Goal: Task Accomplishment & Management: Complete application form

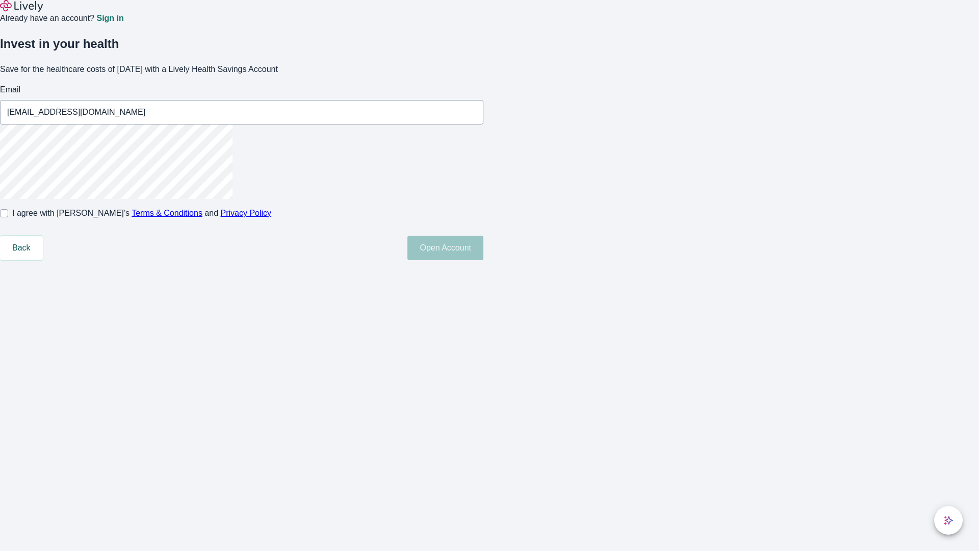
click at [8, 217] on input "I agree with Lively’s Terms & Conditions and Privacy Policy" at bounding box center [4, 213] width 8 height 8
checkbox input "true"
click at [484, 260] on button "Open Account" at bounding box center [446, 248] width 76 height 24
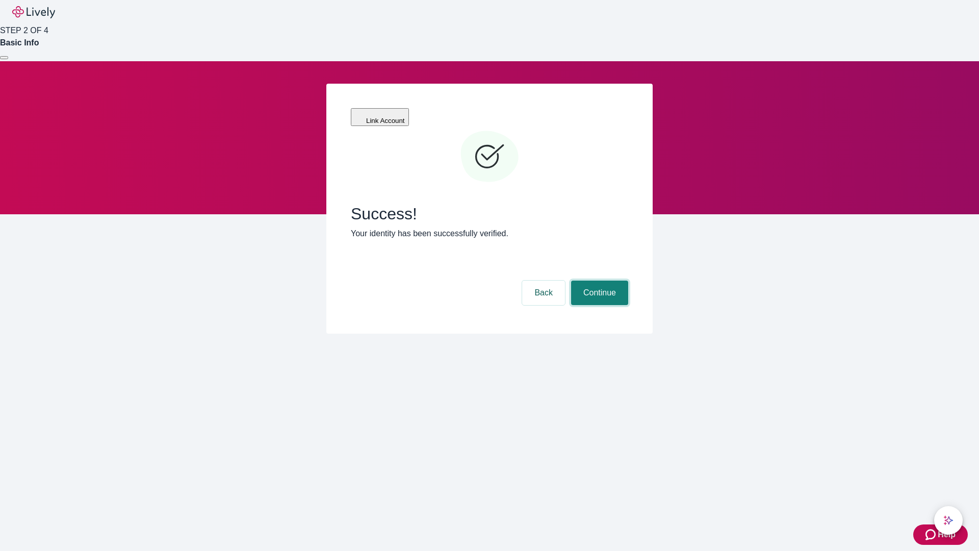
click at [598, 281] on button "Continue" at bounding box center [599, 293] width 57 height 24
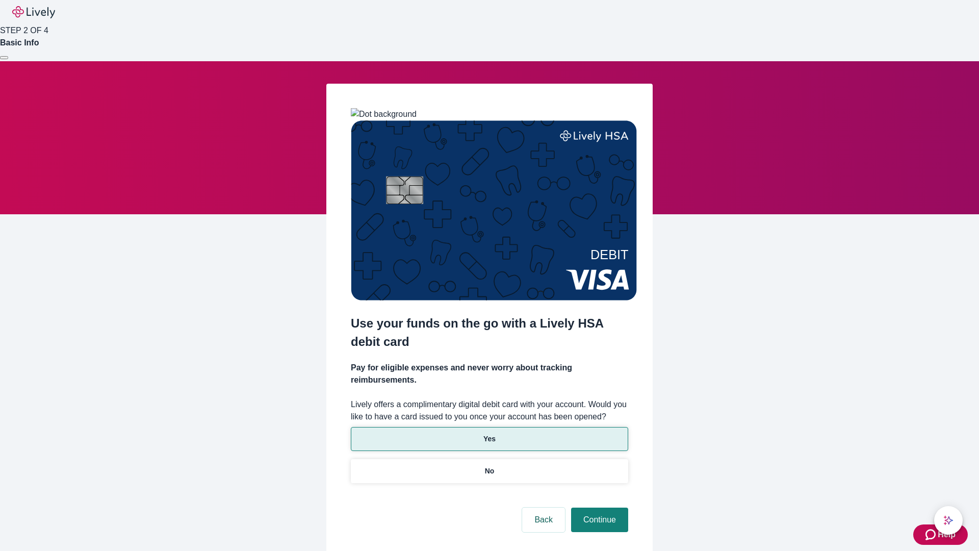
click at [489, 434] on p "Yes" at bounding box center [490, 439] width 12 height 11
click at [598, 507] on button "Continue" at bounding box center [599, 519] width 57 height 24
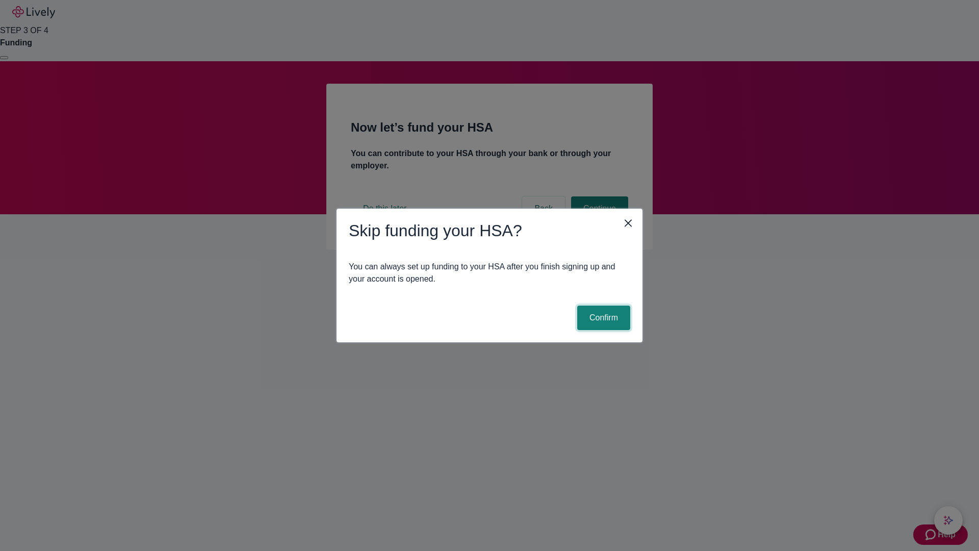
click at [602, 318] on button "Confirm" at bounding box center [603, 318] width 53 height 24
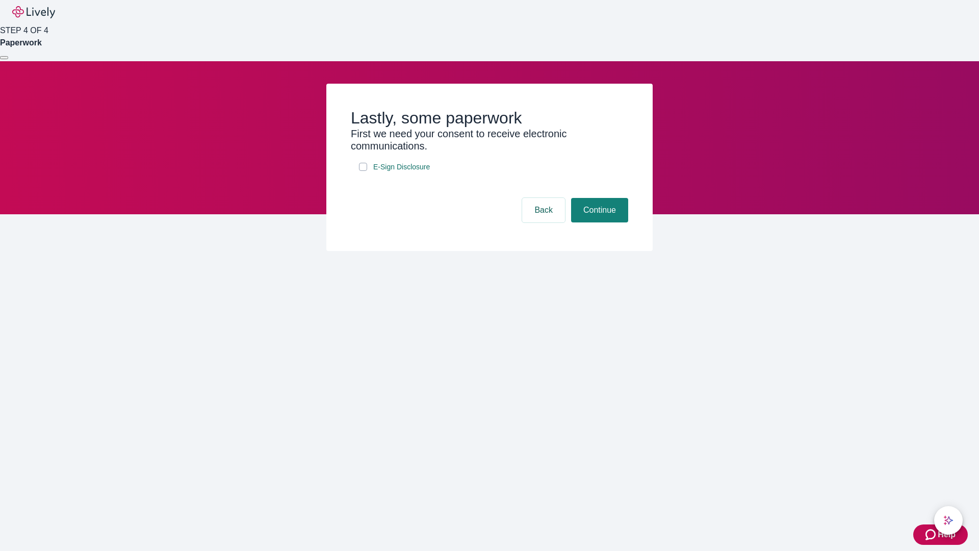
click at [363, 171] on input "E-Sign Disclosure" at bounding box center [363, 167] width 8 height 8
checkbox input "true"
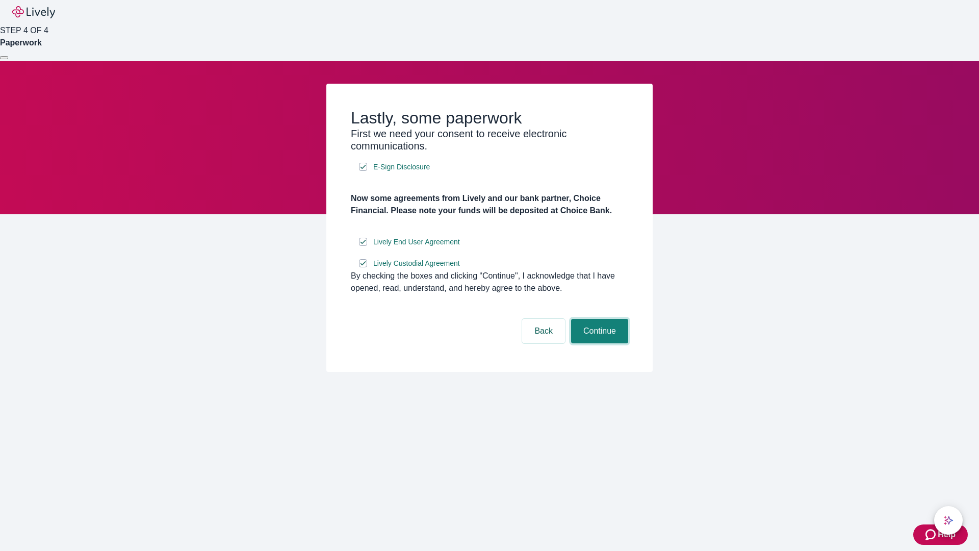
click at [598, 343] on button "Continue" at bounding box center [599, 331] width 57 height 24
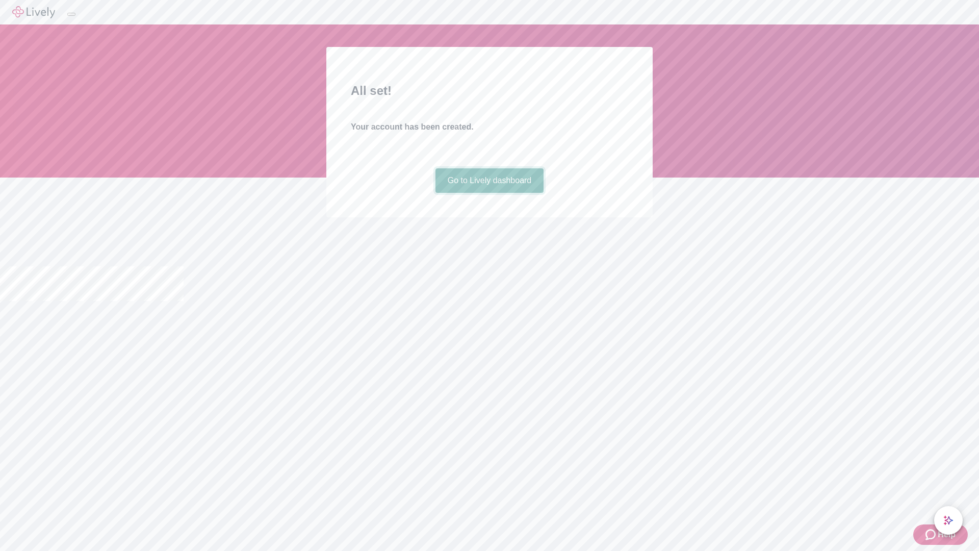
click at [489, 193] on link "Go to Lively dashboard" at bounding box center [490, 180] width 109 height 24
